Goal: Check status: Check status

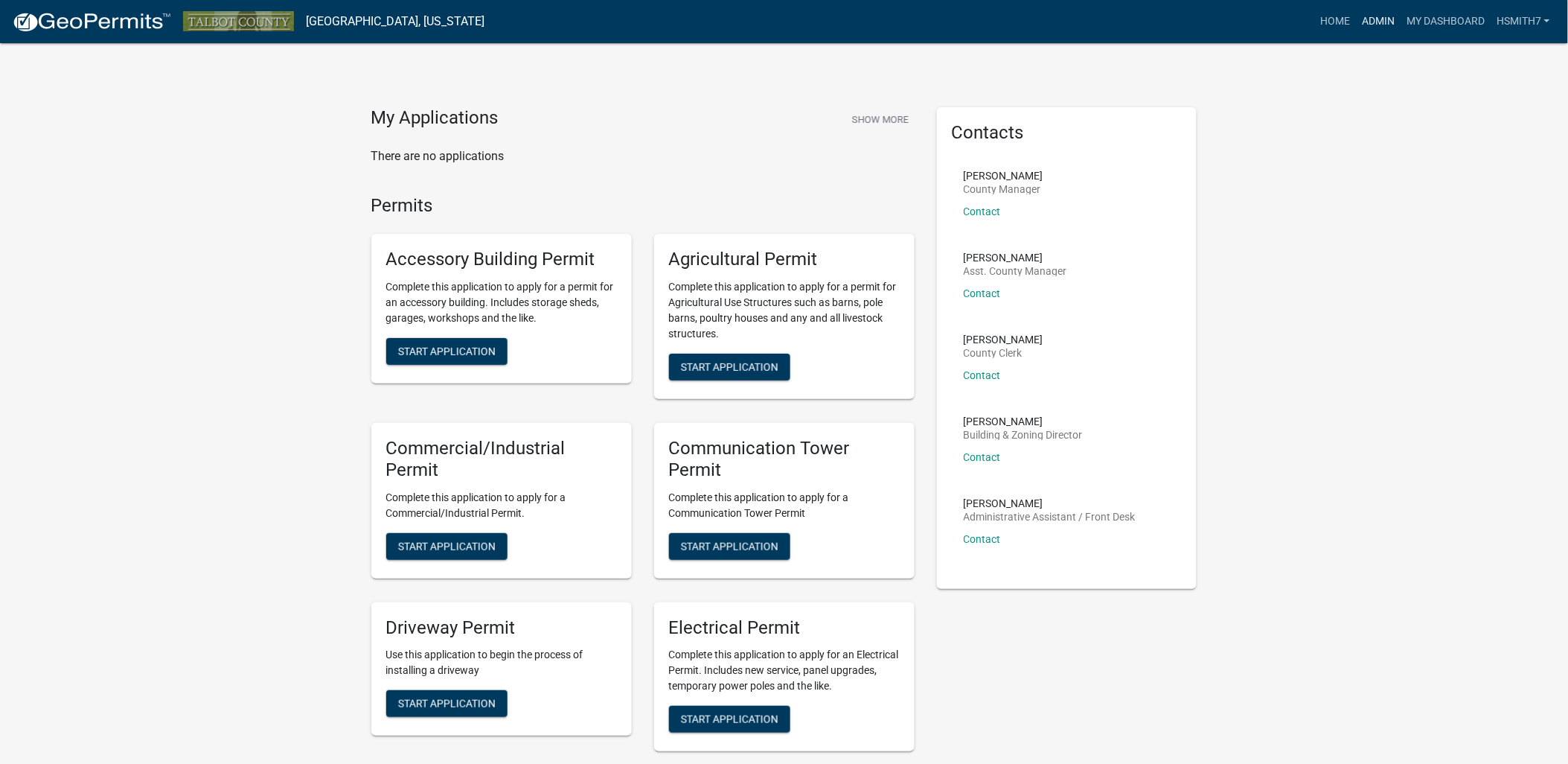
click at [1374, 27] on link "Admin" at bounding box center [1378, 21] width 45 height 28
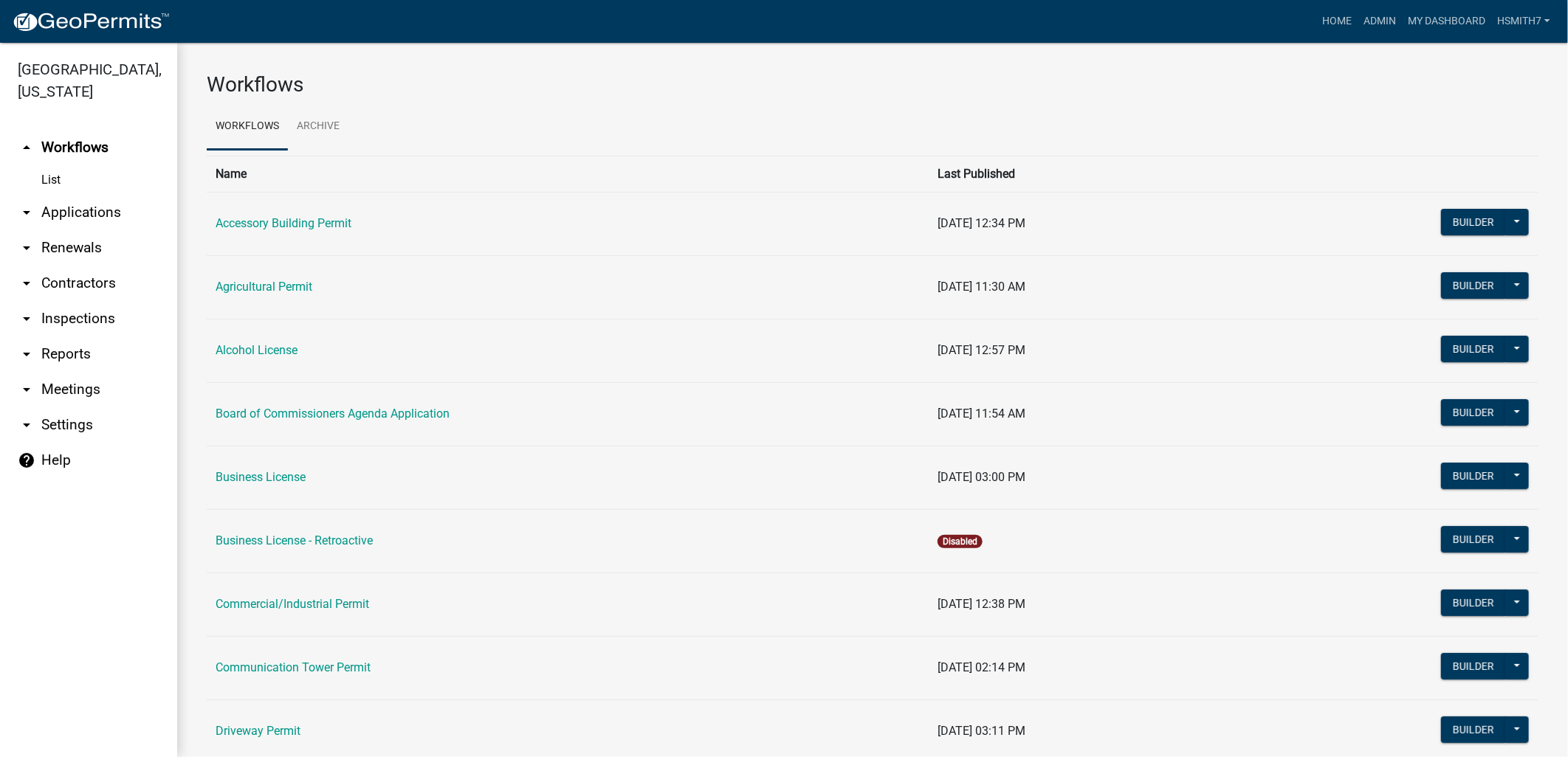
click at [63, 215] on link "arrow_drop_down Applications" at bounding box center [88, 212] width 177 height 35
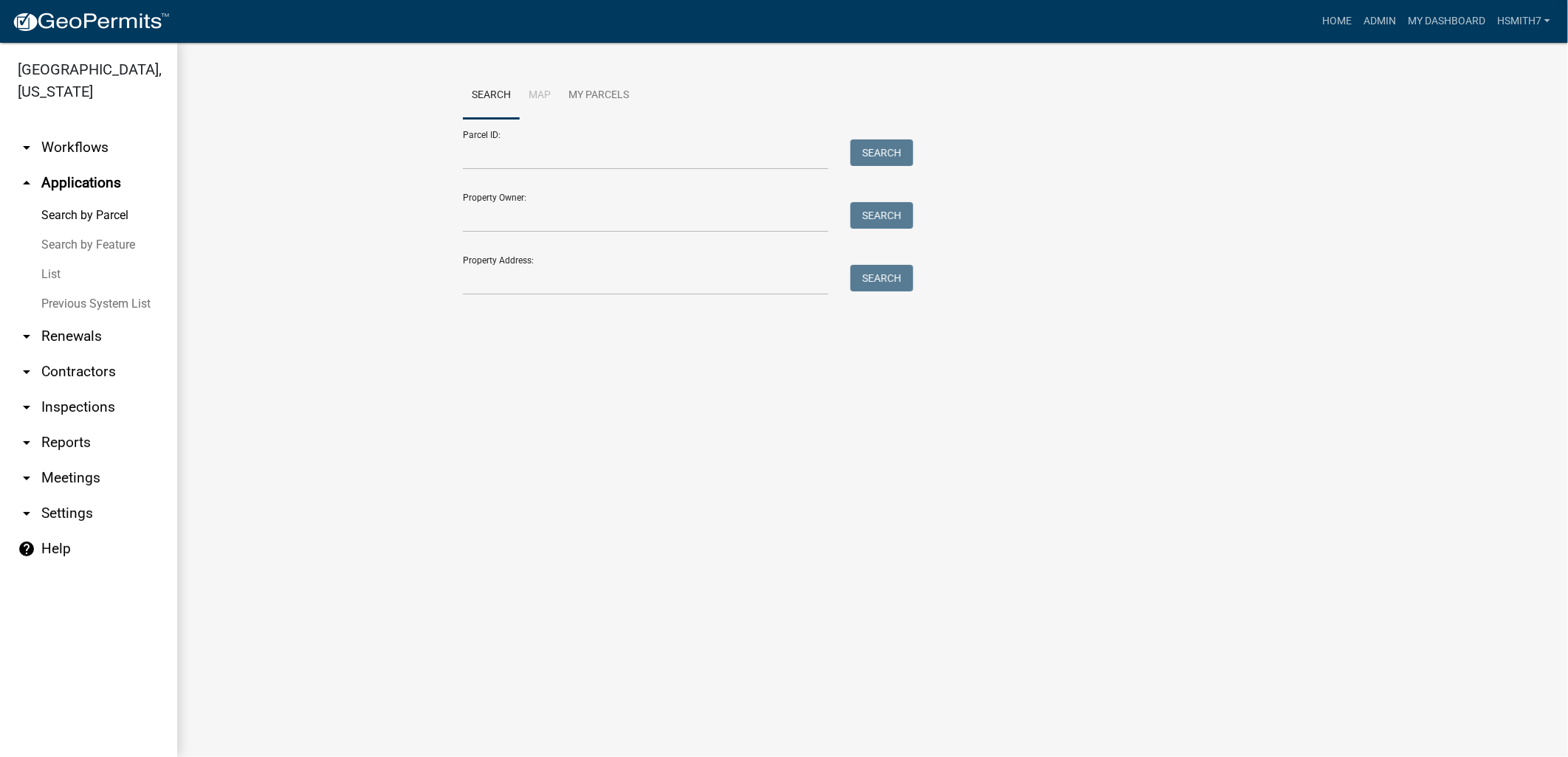
click at [45, 275] on link "List" at bounding box center [88, 275] width 177 height 30
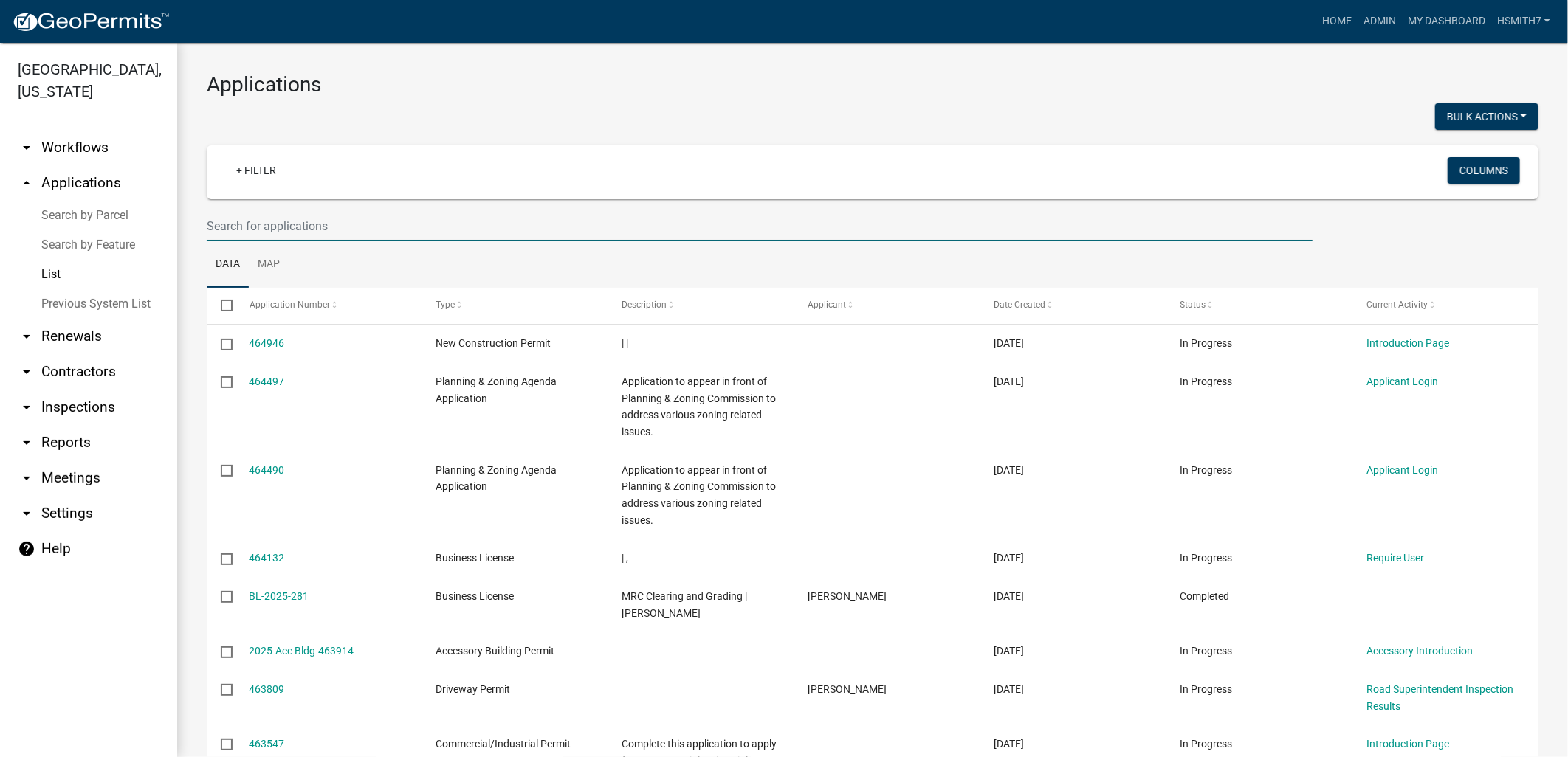
click at [368, 225] on input "text" at bounding box center [760, 226] width 1106 height 30
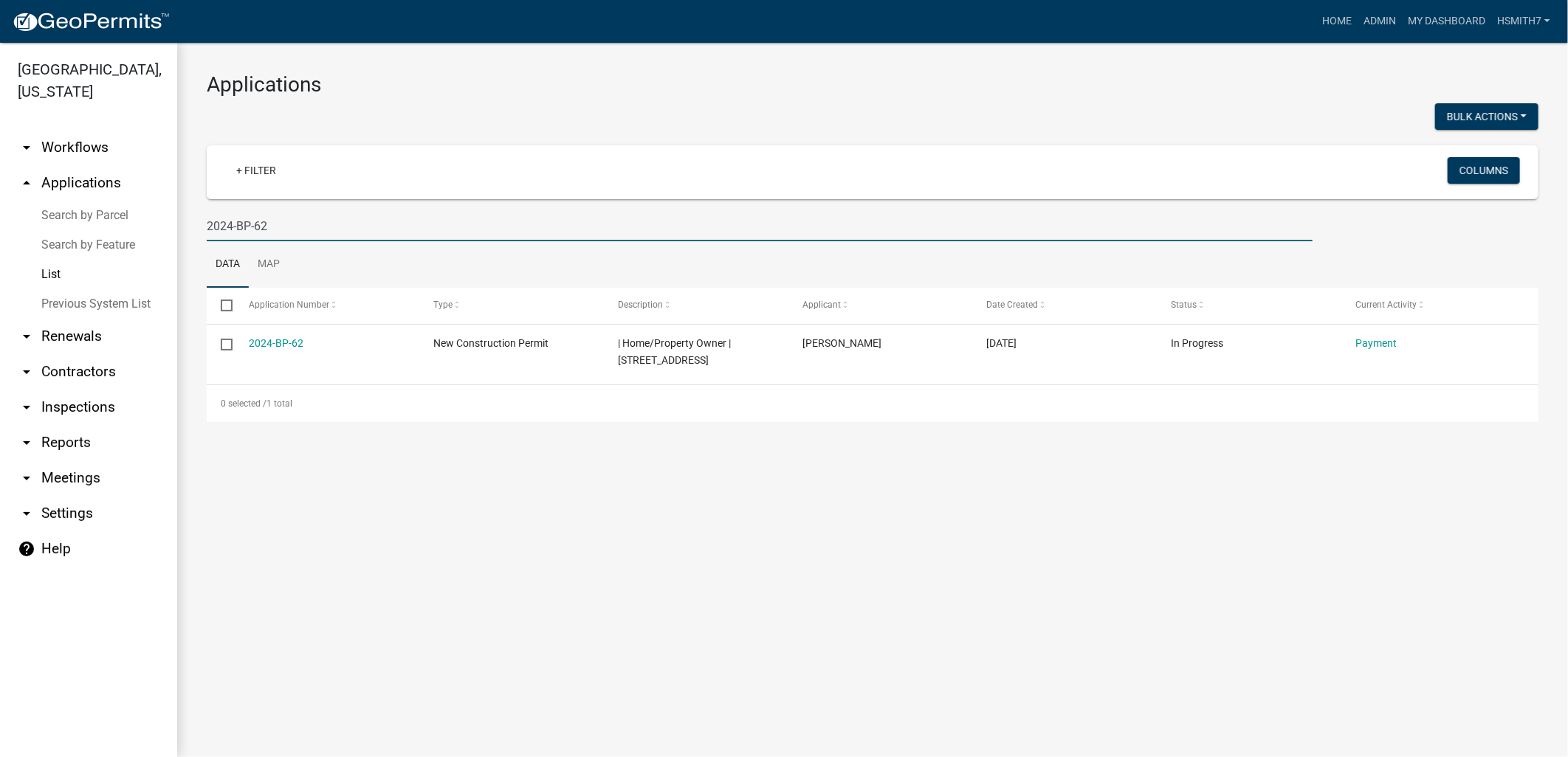
type input "2024-BP-62"
